Goal: Task Accomplishment & Management: Complete application form

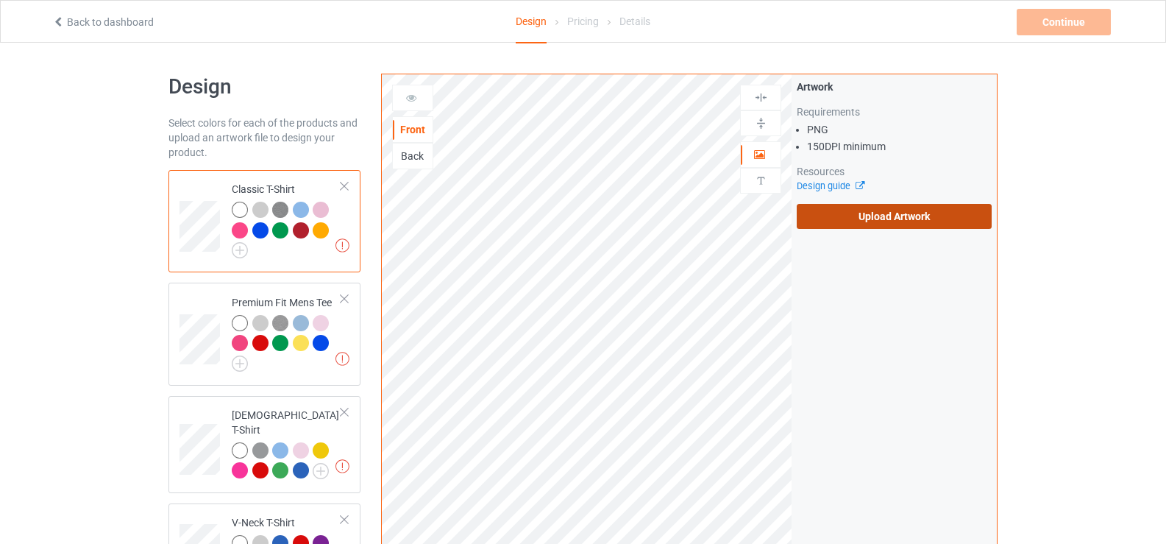
click at [891, 221] on label "Upload Artwork" at bounding box center [894, 216] width 195 height 25
click at [0, 0] on input "Upload Artwork" at bounding box center [0, 0] width 0 height 0
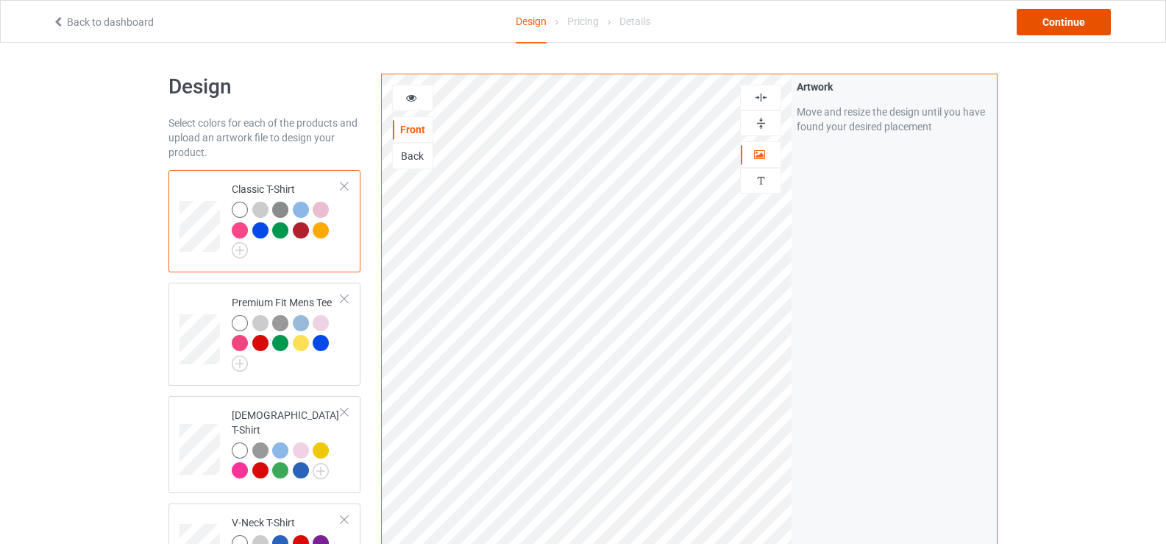
click at [1037, 26] on div "Continue" at bounding box center [1064, 22] width 94 height 26
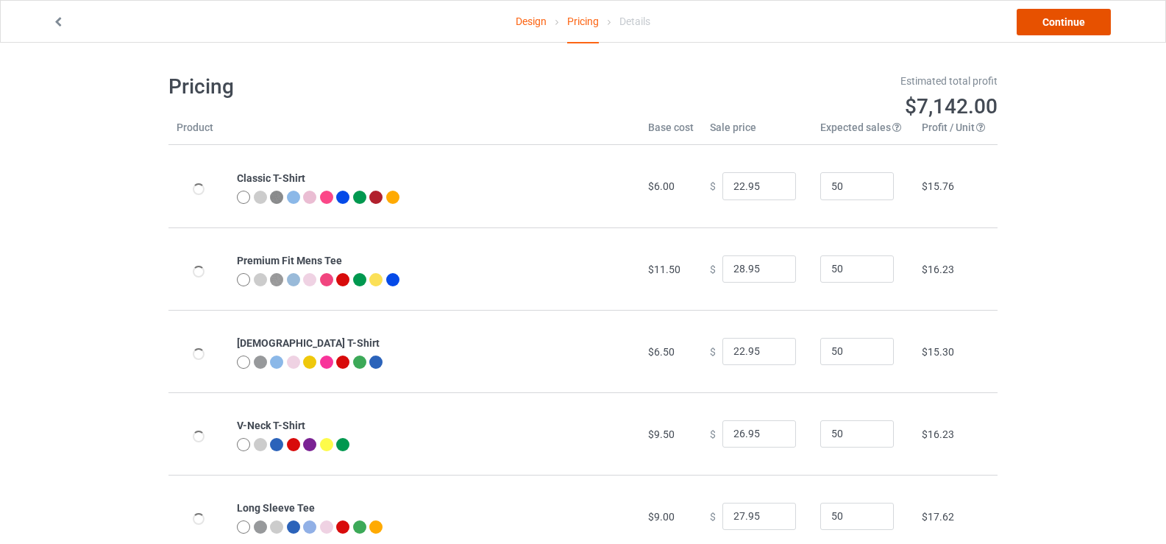
click at [1044, 25] on link "Continue" at bounding box center [1064, 22] width 94 height 26
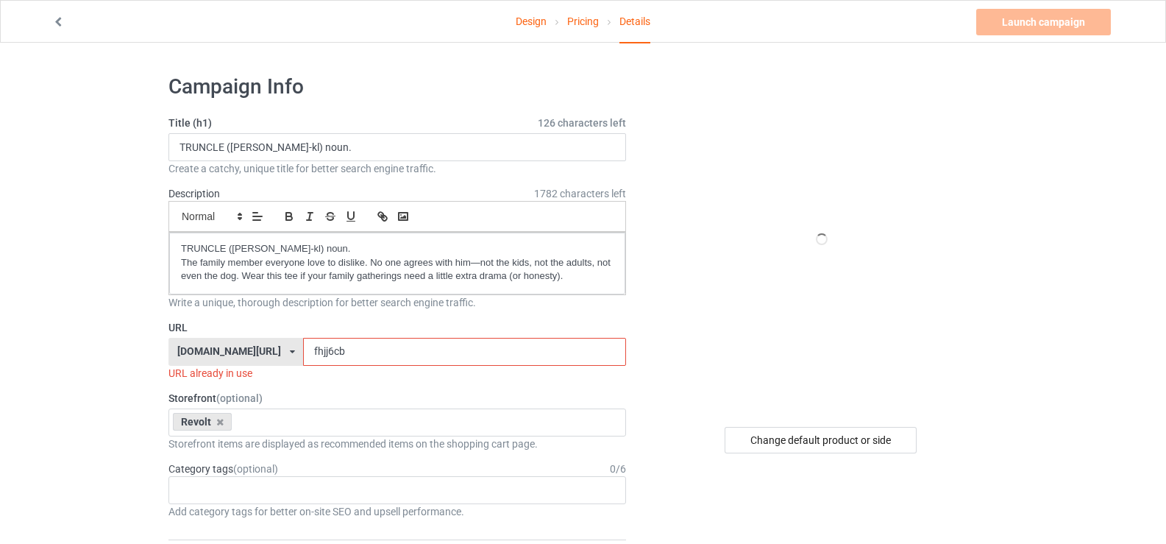
click at [317, 343] on input "fhjj6cb" at bounding box center [464, 352] width 322 height 28
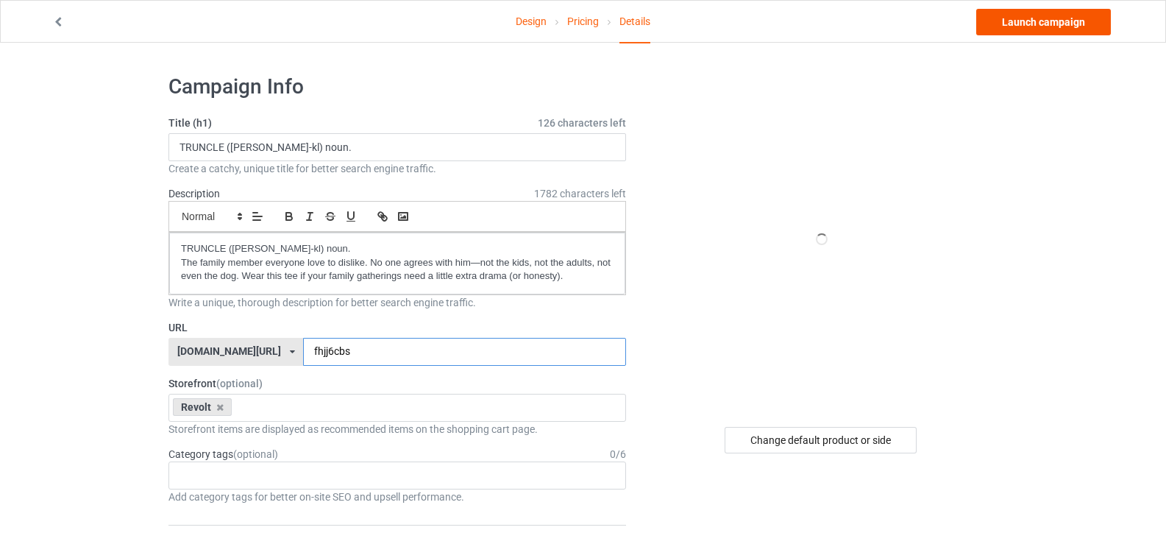
type input "fhjj6cbs"
click at [1043, 31] on link "Launch campaign" at bounding box center [1043, 22] width 135 height 26
